Goal: Information Seeking & Learning: Understand process/instructions

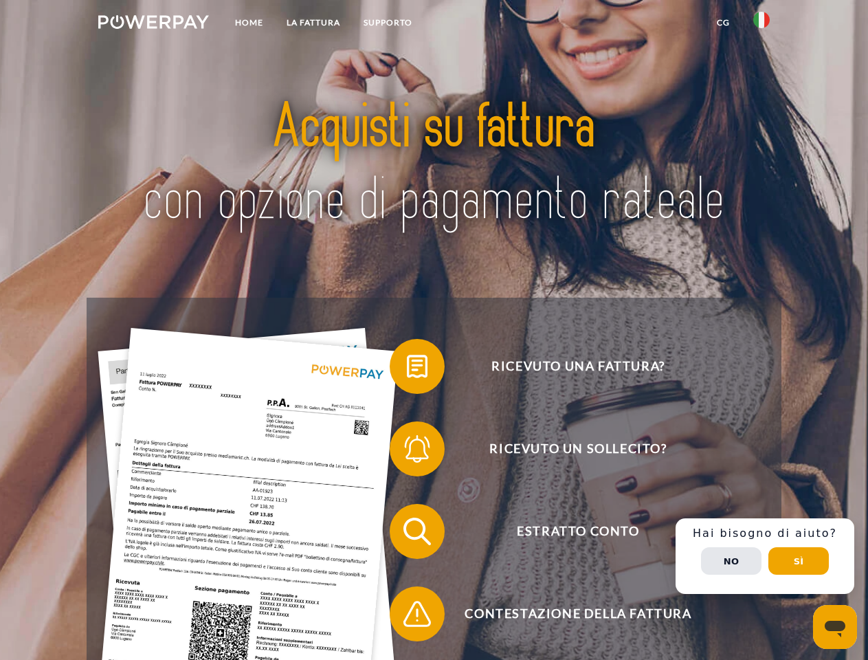
click at [153, 24] on img at bounding box center [153, 22] width 111 height 14
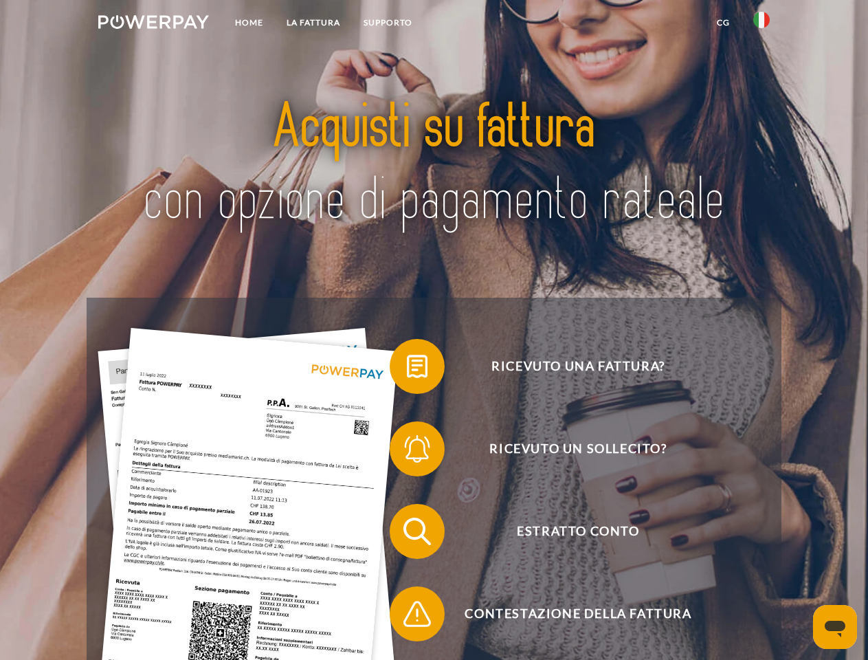
click at [762, 24] on img at bounding box center [762, 20] width 17 height 17
click at [723, 23] on link "CG" at bounding box center [723, 22] width 36 height 25
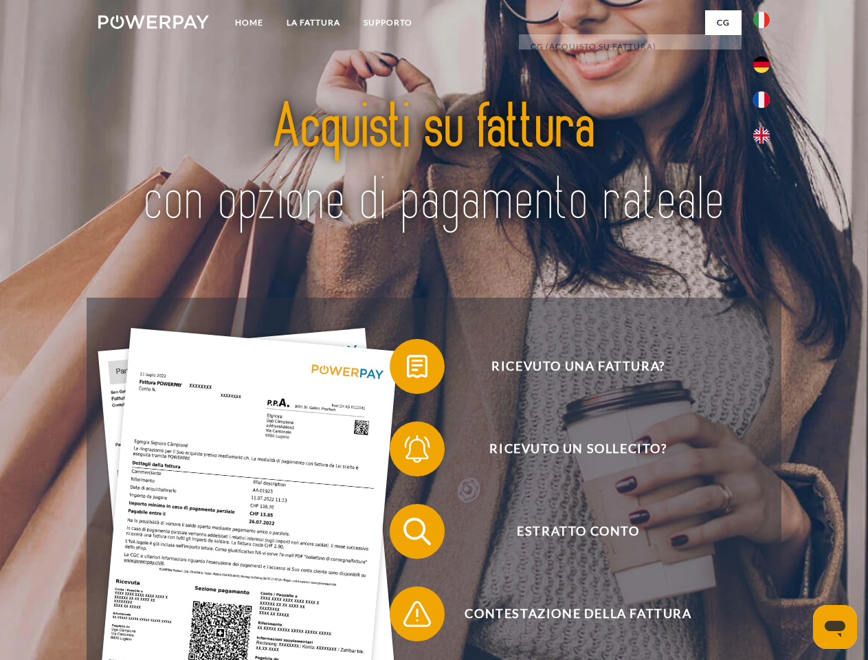
click at [407, 369] on span at bounding box center [396, 366] width 69 height 69
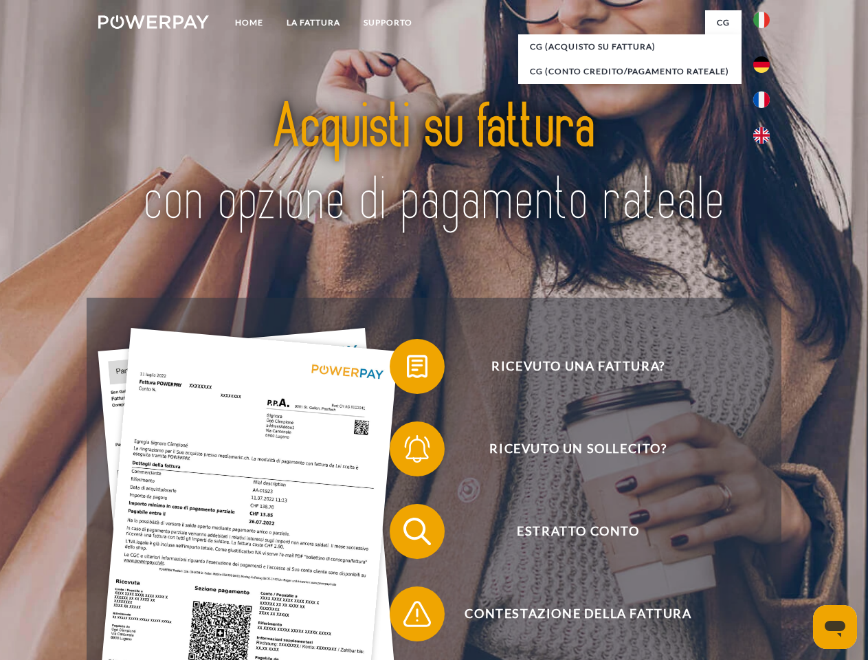
click at [407, 452] on span at bounding box center [396, 449] width 69 height 69
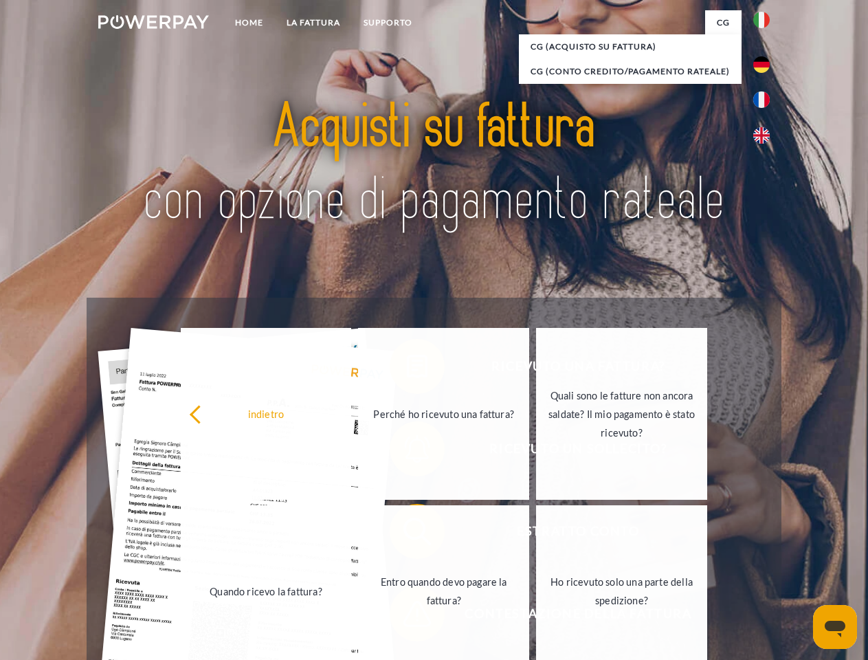
click at [407, 534] on link "Entro quando devo pagare la fattura?" at bounding box center [443, 591] width 171 height 172
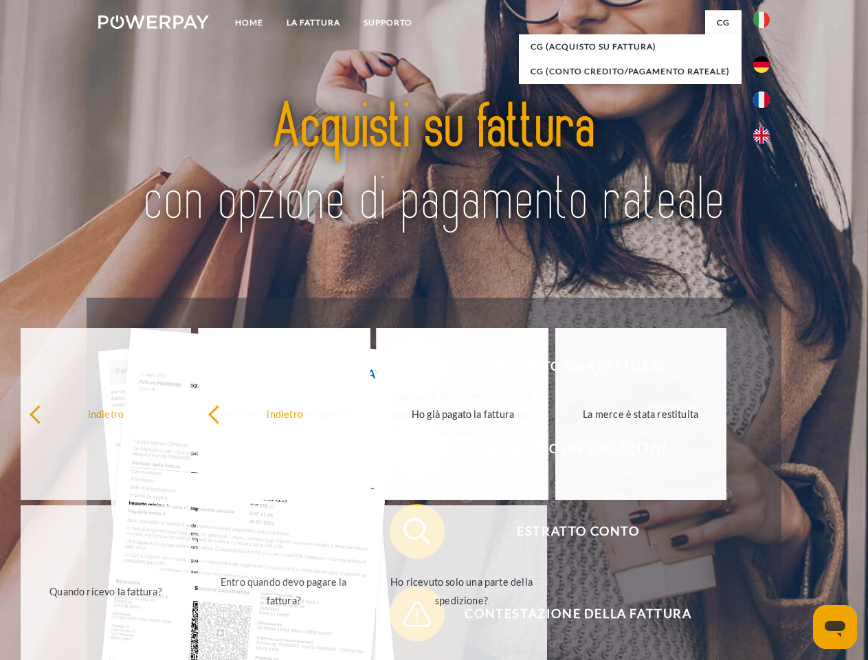
click at [407, 617] on span at bounding box center [396, 614] width 69 height 69
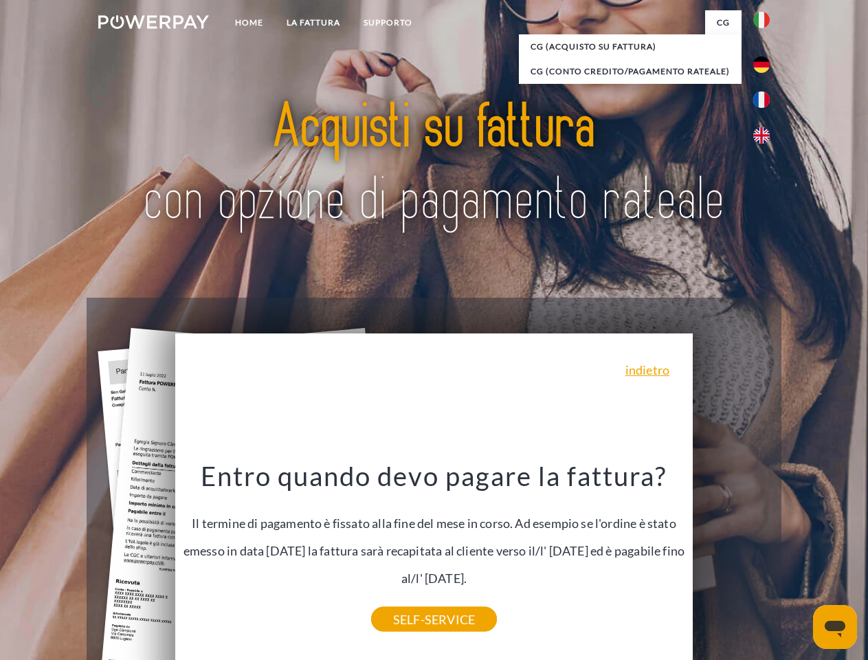
click at [765, 556] on div "Ricevuto una fattura? Ricevuto un sollecito? Estratto conto indietro" at bounding box center [434, 573] width 694 height 550
click at [732, 559] on span "Estratto conto" at bounding box center [578, 531] width 337 height 55
click at [799, 561] on header "Home LA FATTURA [GEOGRAPHIC_DATA]" at bounding box center [434, 475] width 868 height 950
